Goal: Information Seeking & Learning: Learn about a topic

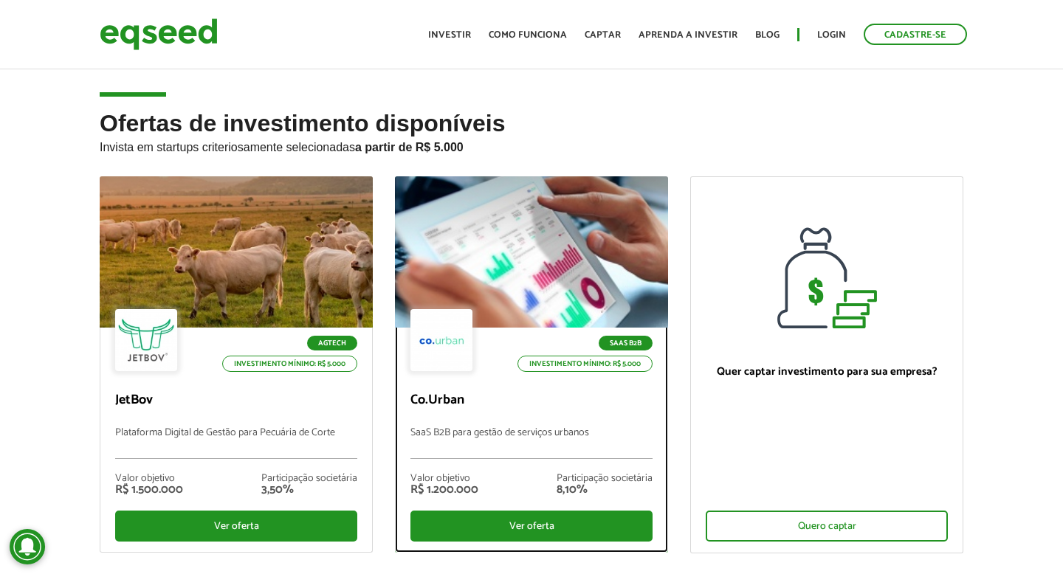
click at [526, 211] on div at bounding box center [532, 253] width 328 height 182
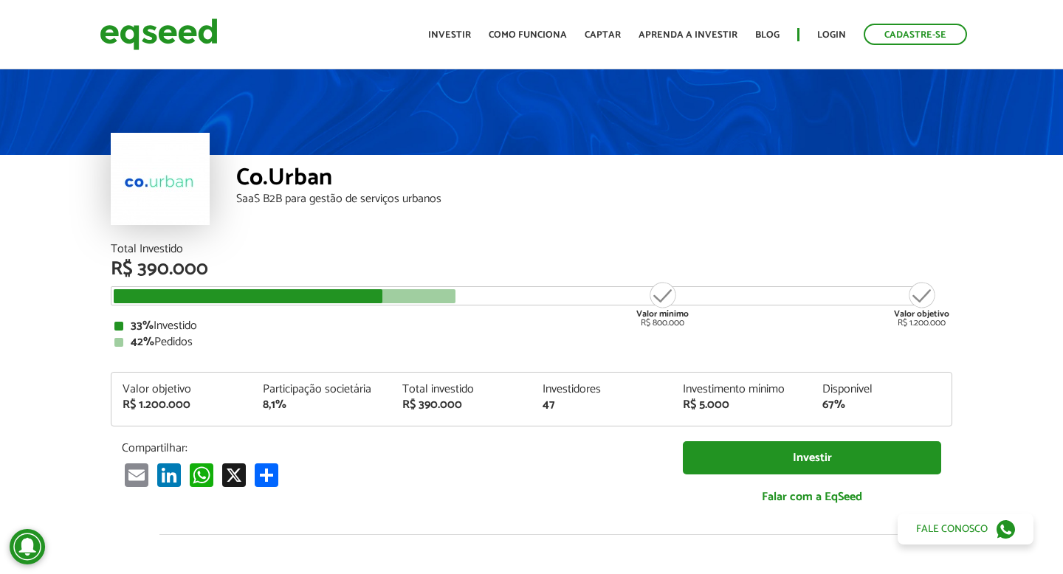
click at [20, 272] on article "Co.Urban SaaS B2B para gestão de serviços urbanos Total Investido R$ 390.000 Va…" at bounding box center [531, 552] width 1063 height 972
